Goal: Information Seeking & Learning: Learn about a topic

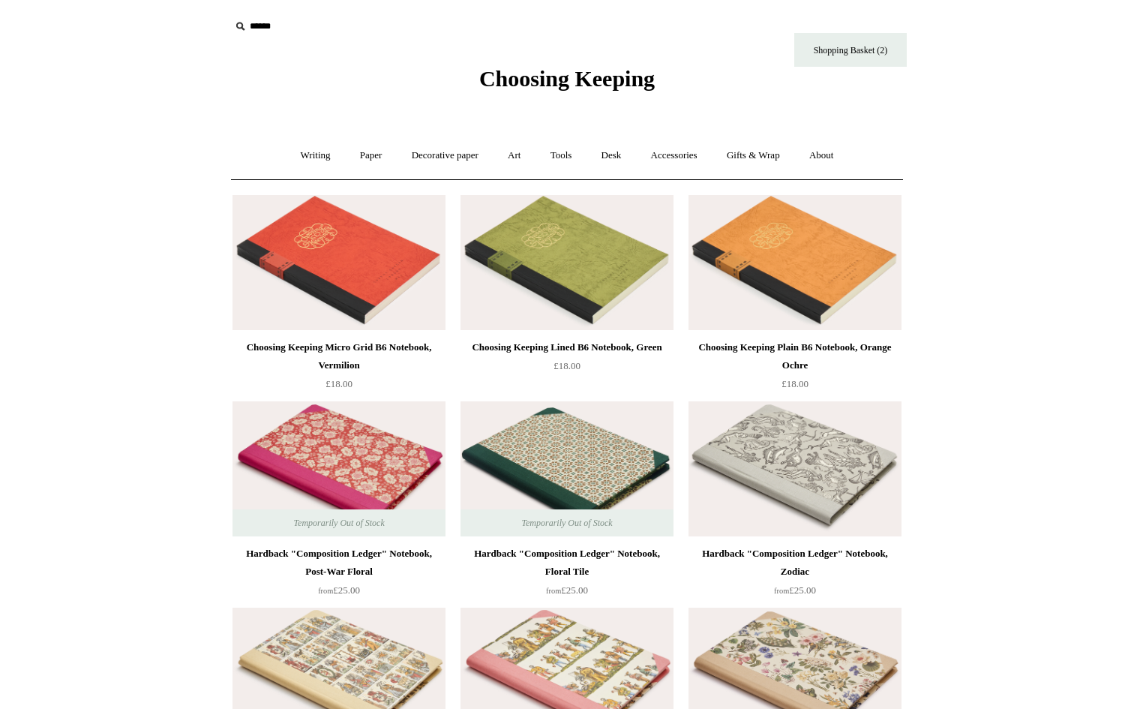
click at [307, 278] on img at bounding box center [339, 262] width 213 height 135
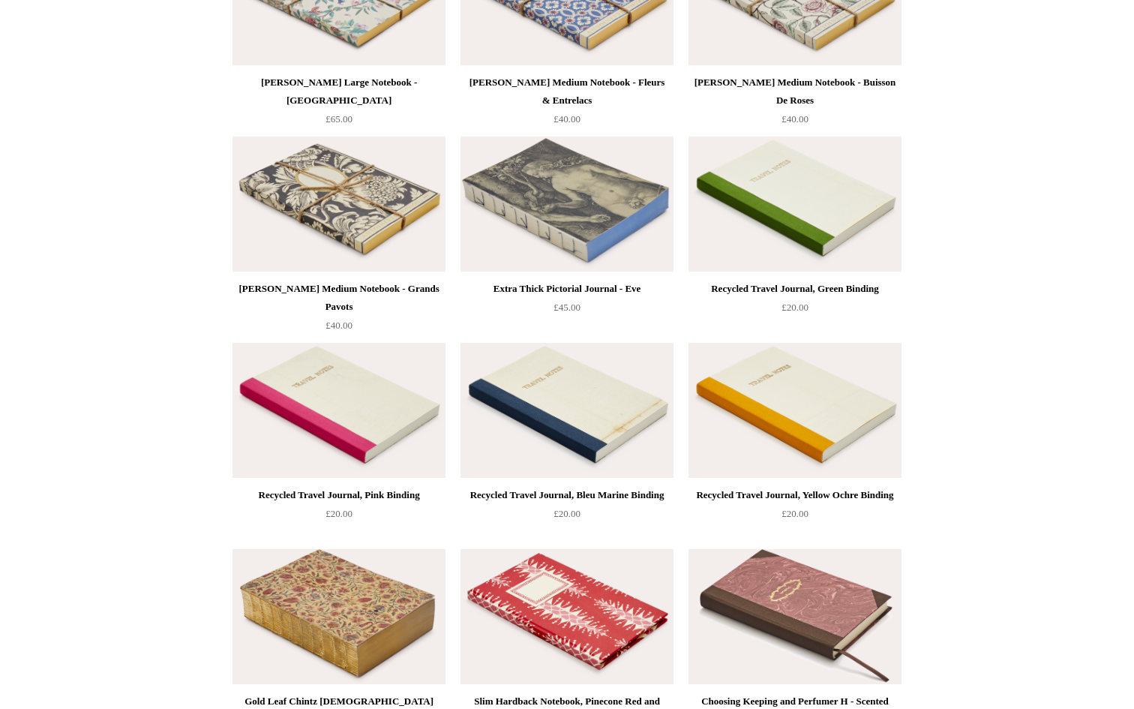
scroll to position [5220, 0]
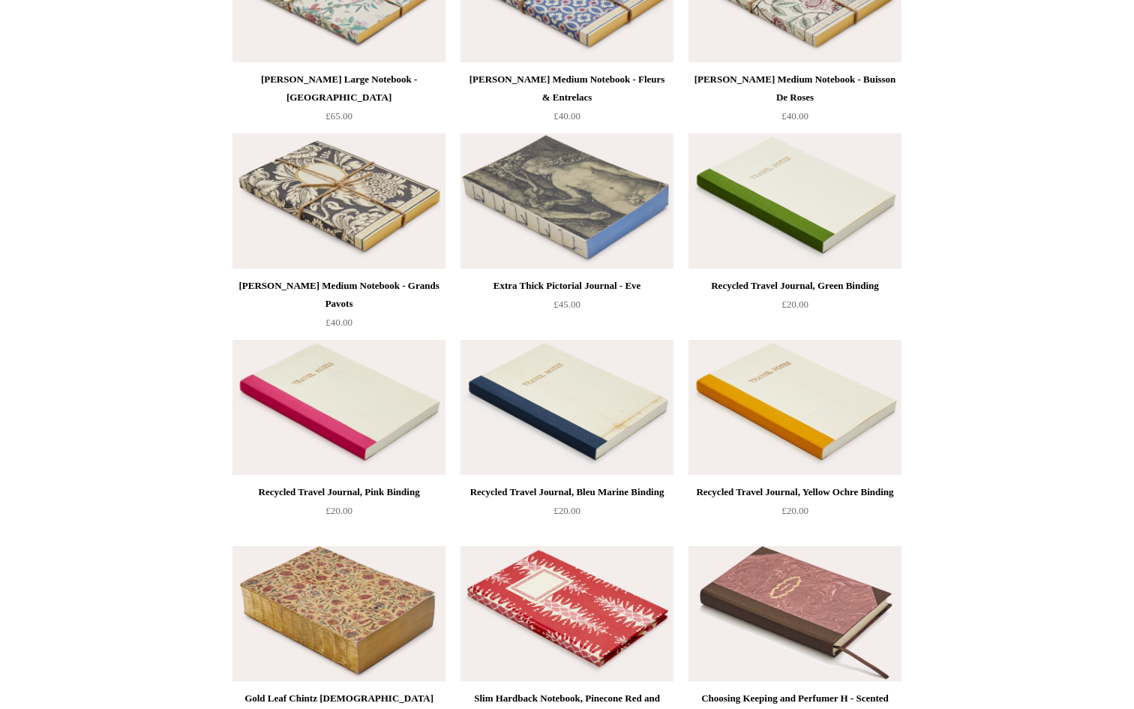
click at [589, 224] on img at bounding box center [567, 201] width 213 height 135
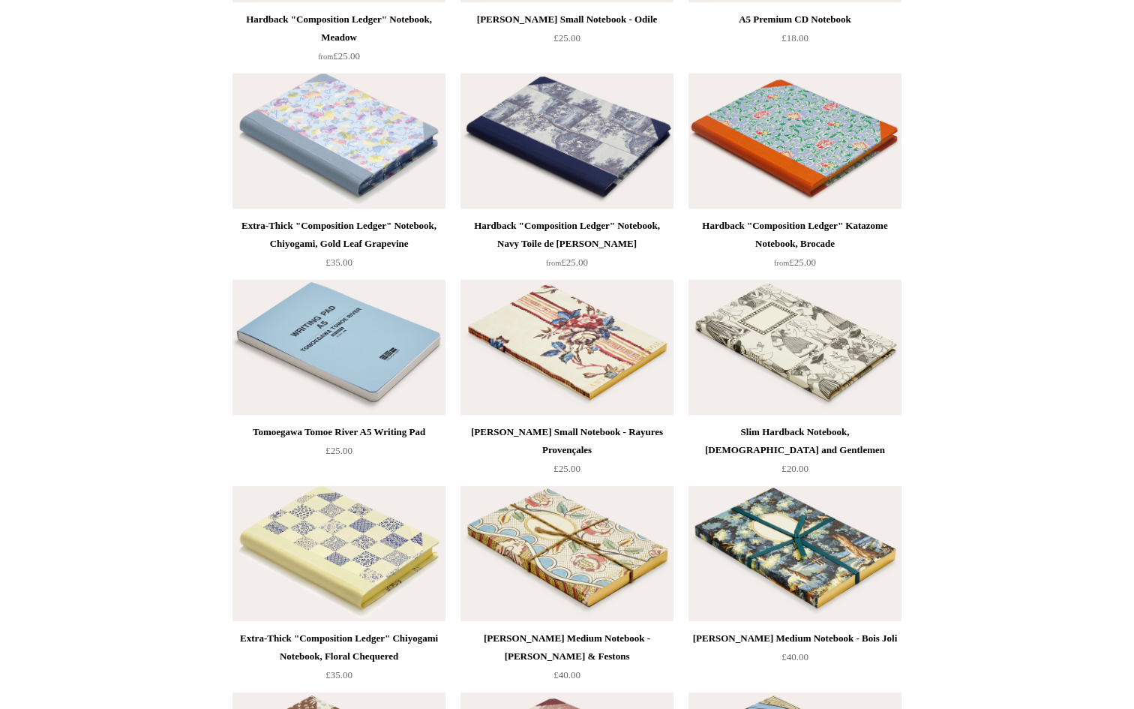
scroll to position [7171, 0]
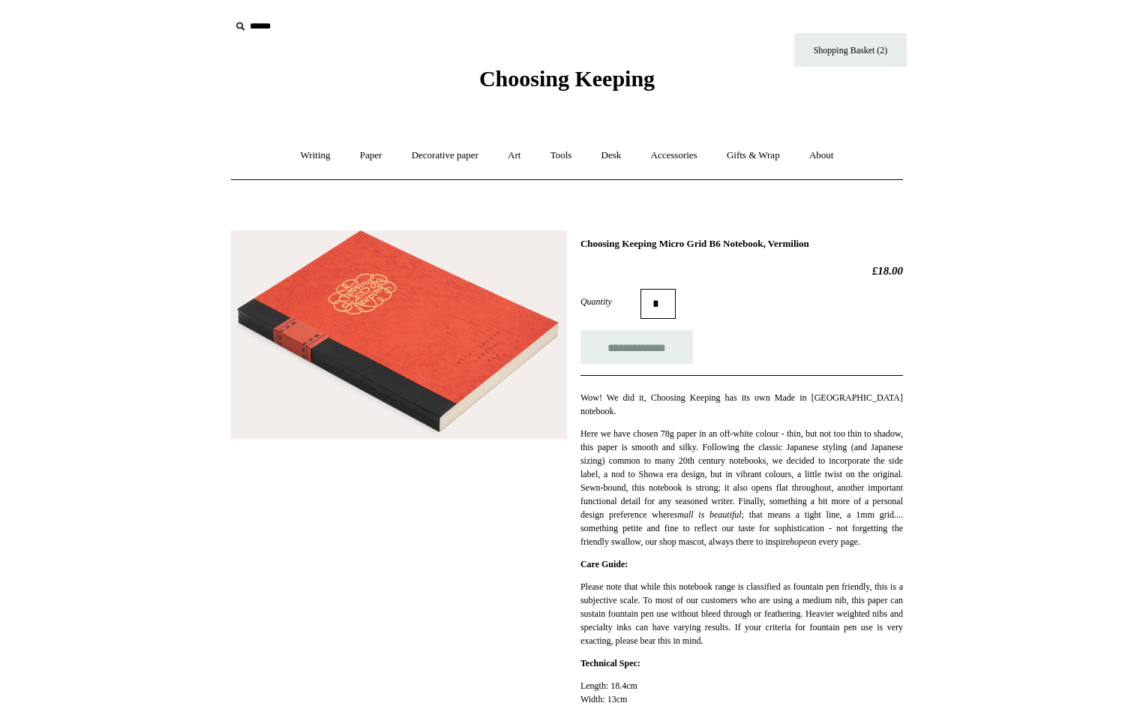
click at [470, 114] on body "Menu Choosing Keeping * Shipping Information Shopping Basket (2) * ⤺ +" at bounding box center [567, 679] width 750 height 1359
click at [470, 98] on body "Menu Choosing Keeping * Shipping Information Shopping Basket (2) * ⤺ +" at bounding box center [567, 679] width 750 height 1359
click at [479, 88] on span "Choosing Keeping" at bounding box center [567, 78] width 176 height 25
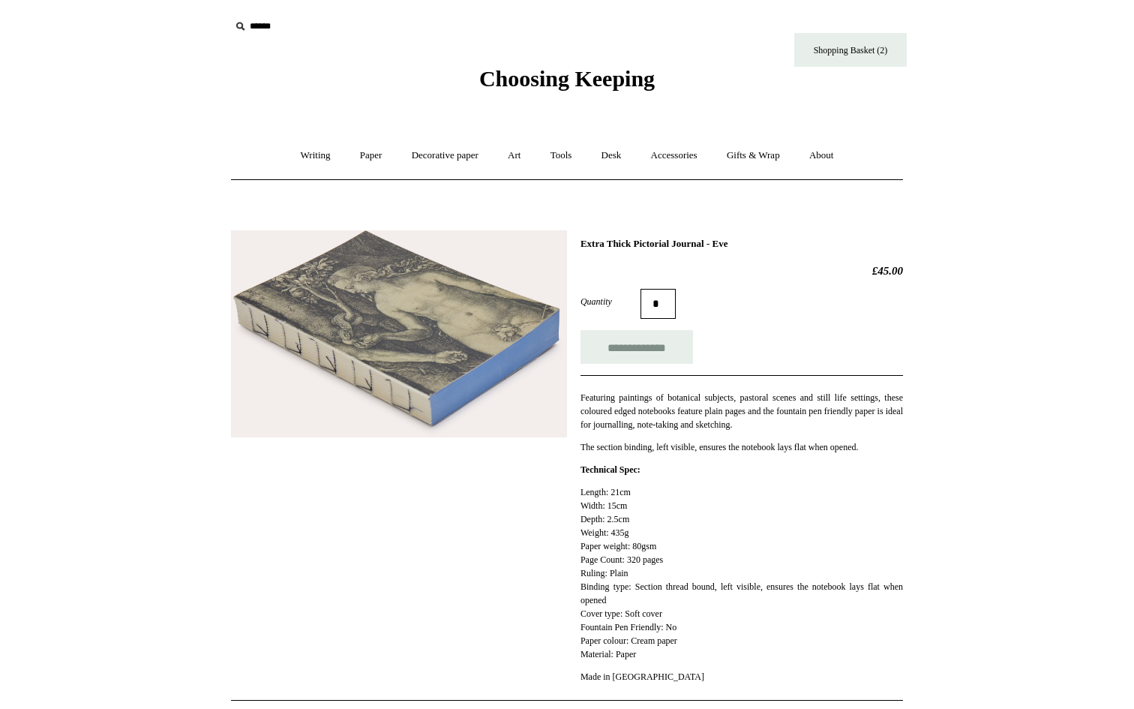
scroll to position [17, 0]
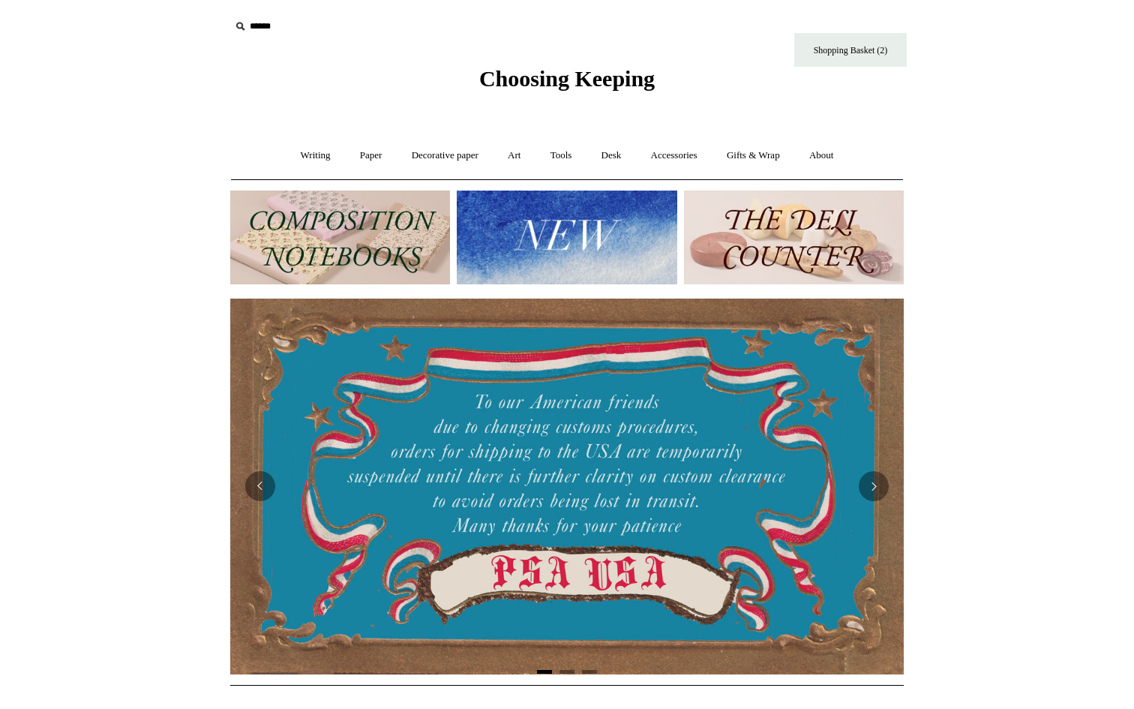
click at [260, 216] on img at bounding box center [340, 238] width 220 height 94
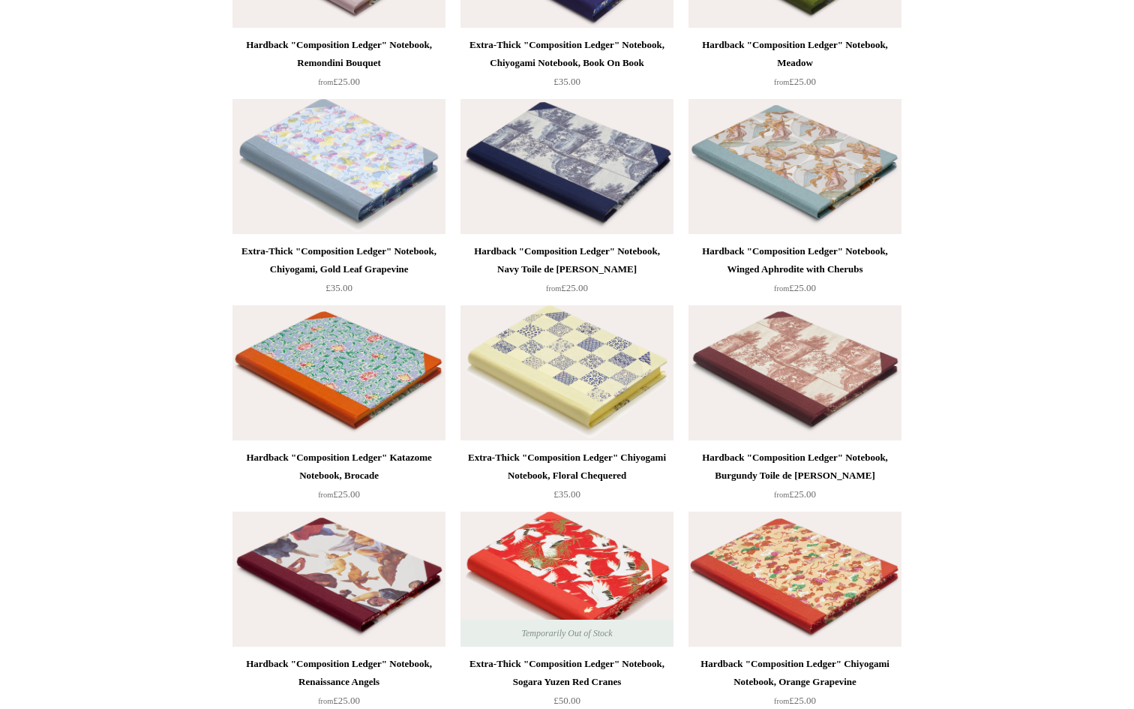
scroll to position [2049, 0]
